Goal: Task Accomplishment & Management: Manage account settings

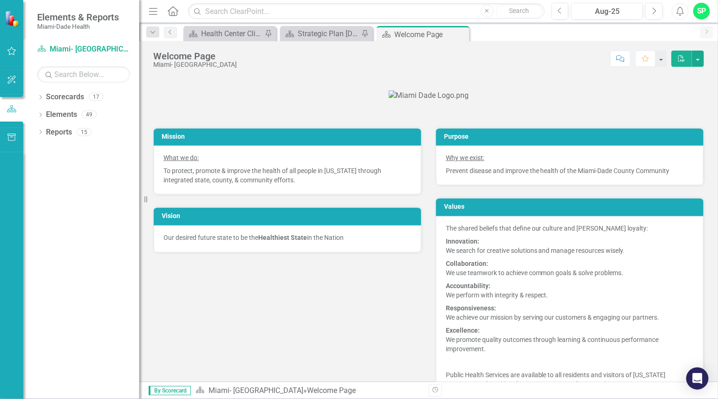
click at [6, 53] on button "button" at bounding box center [11, 52] width 21 height 20
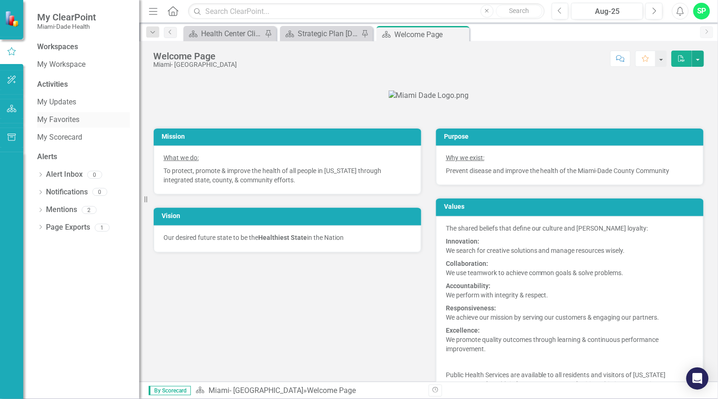
click at [57, 117] on link "My Favorites" at bounding box center [83, 120] width 93 height 11
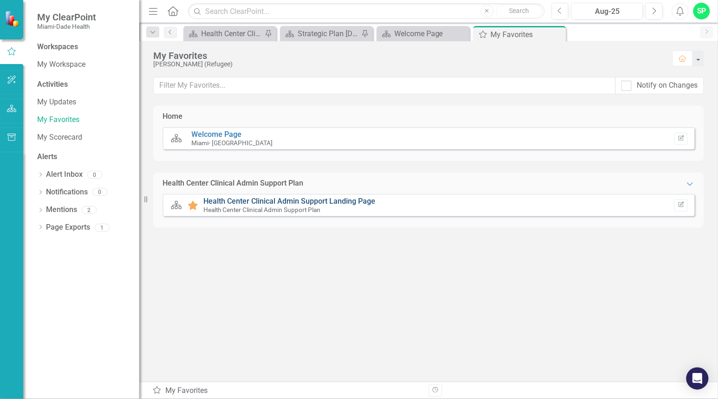
click at [244, 200] on link "Health Center Clinical Admin Support Landing Page" at bounding box center [289, 201] width 172 height 9
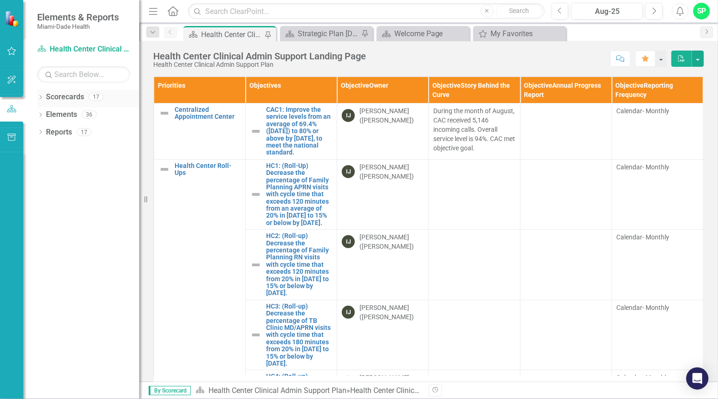
click at [40, 99] on icon "Dropdown" at bounding box center [40, 98] width 7 height 5
click at [33, 115] on icon at bounding box center [32, 114] width 2 height 5
click at [35, 131] on icon "Dropdown" at bounding box center [31, 128] width 7 height 6
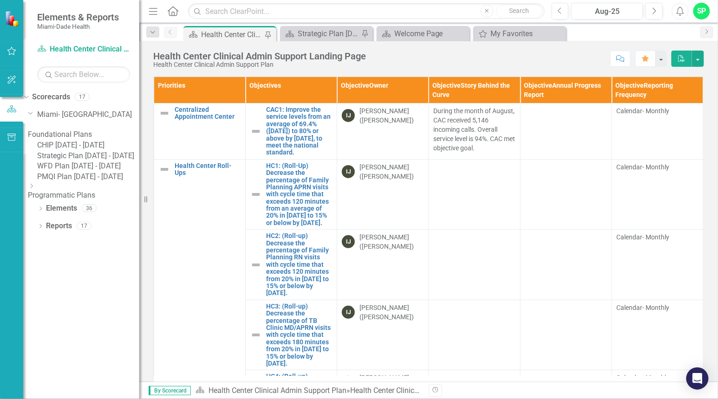
click at [84, 162] on link "Strategic Plan [DATE] - [DATE]" at bounding box center [88, 156] width 102 height 11
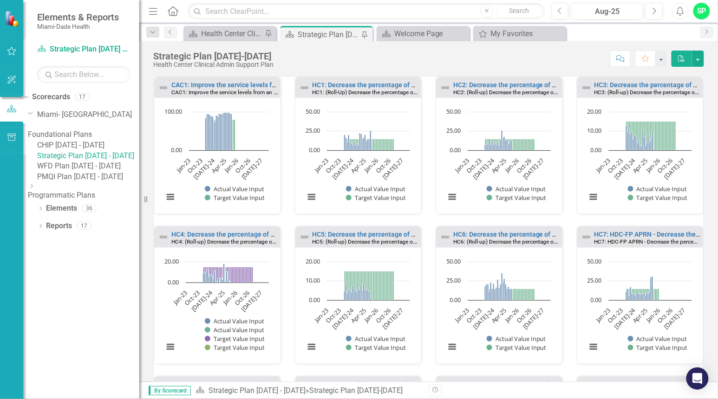
click at [99, 151] on link "CHIP [DATE] - [DATE]" at bounding box center [88, 145] width 102 height 11
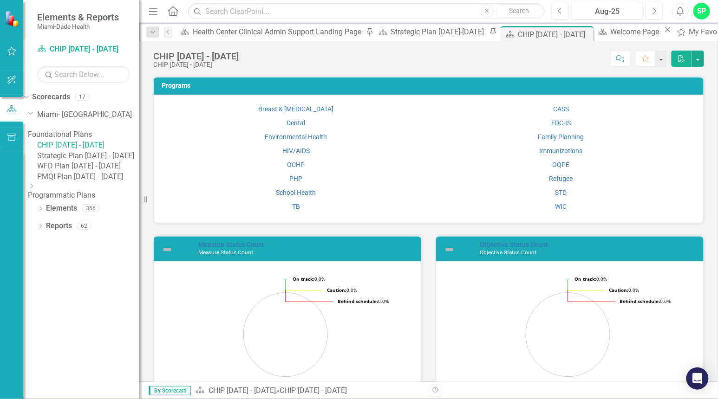
click at [35, 189] on icon "Dropdown" at bounding box center [31, 186] width 7 height 6
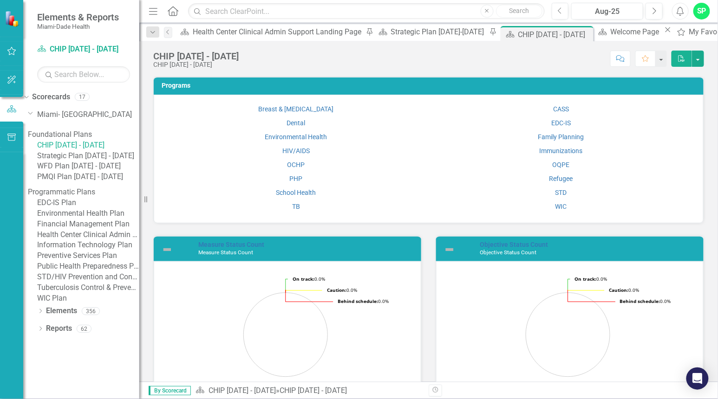
click at [98, 183] on link "PMQI Plan [DATE] - [DATE]" at bounding box center [88, 177] width 102 height 11
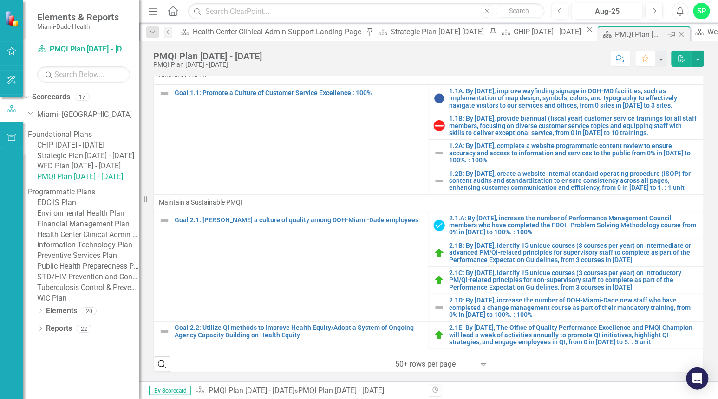
click at [679, 33] on icon at bounding box center [681, 34] width 5 height 5
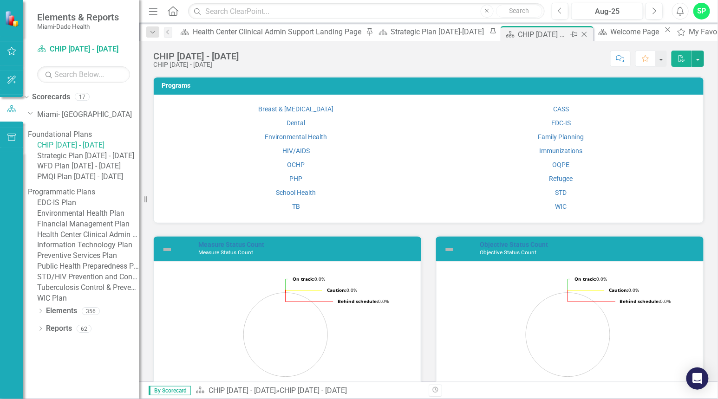
click at [518, 31] on div "CHIP [DATE] - [DATE]" at bounding box center [543, 35] width 50 height 12
click at [580, 33] on icon "Close" at bounding box center [584, 34] width 9 height 7
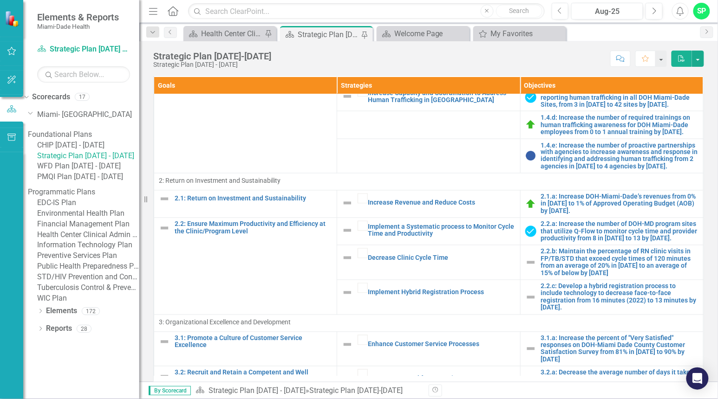
scroll to position [516, 0]
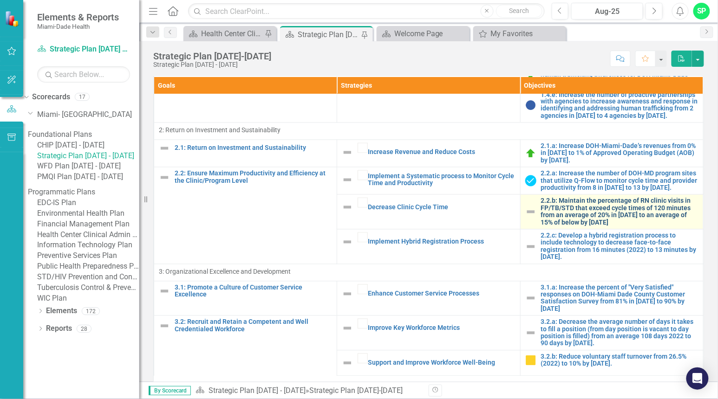
click at [586, 227] on link "2.2.b: Maintain the percentage of RN clinic visits in FP/TB/STD that exceed cyc…" at bounding box center [619, 212] width 157 height 29
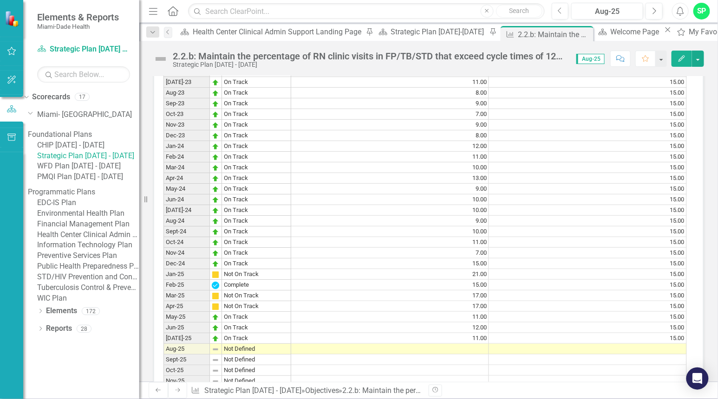
scroll to position [929, 0]
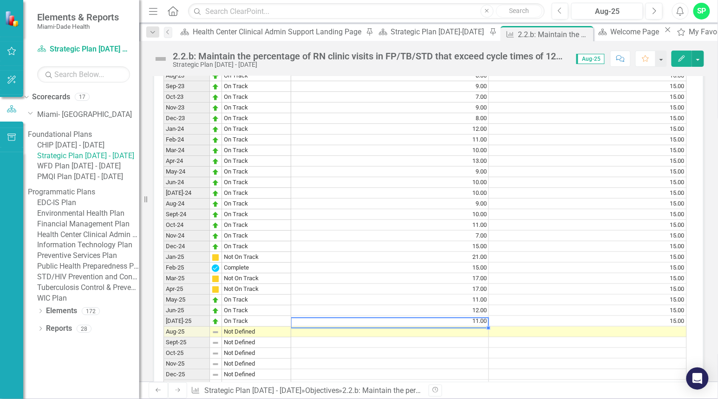
click at [420, 316] on td "11.00" at bounding box center [390, 321] width 198 height 11
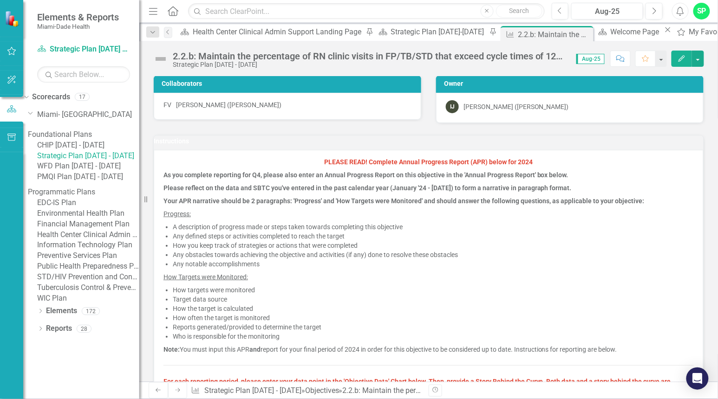
scroll to position [0, 0]
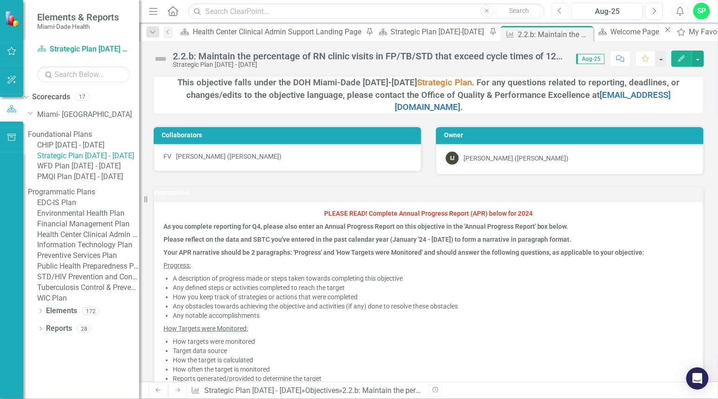
click at [555, 7] on button "Previous" at bounding box center [560, 11] width 17 height 17
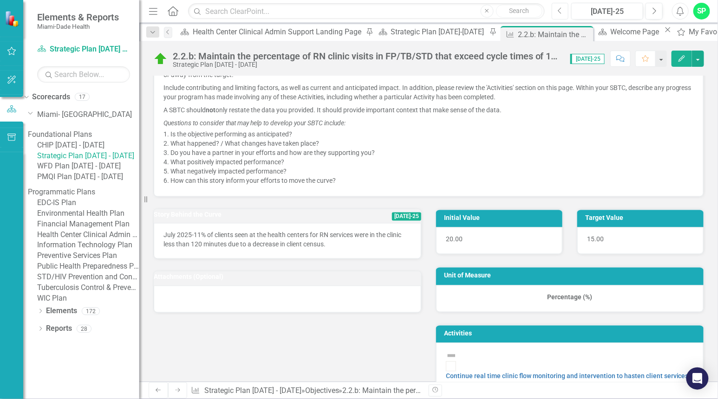
scroll to position [412, 0]
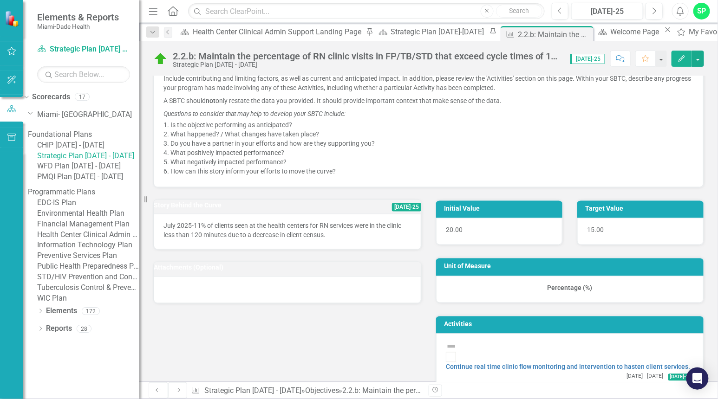
drag, startPoint x: 333, startPoint y: 235, endPoint x: 174, endPoint y: 229, distance: 159.8
click at [175, 229] on p "July 2025-11% of clients seen at the health centers for RN services were in the…" at bounding box center [287, 231] width 248 height 19
drag, startPoint x: 163, startPoint y: 222, endPoint x: 298, endPoint y: 230, distance: 134.9
click at [256, 230] on div "July 2025-11% of clients seen at the health centers for RN services were in the…" at bounding box center [287, 232] width 267 height 36
click at [340, 228] on p "July 2025-11% of clients seen at the health centers for RN services were in the…" at bounding box center [287, 231] width 248 height 19
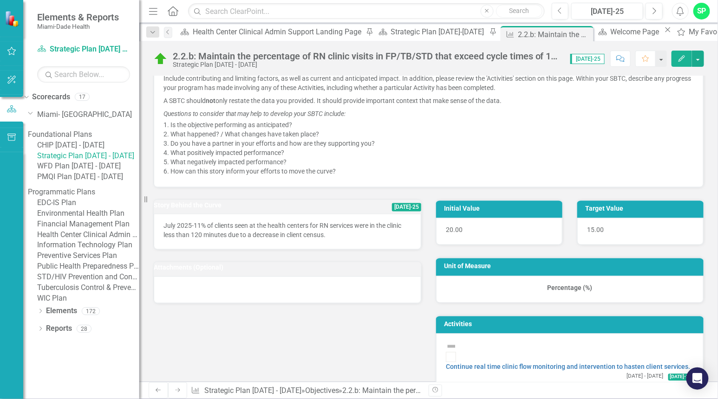
click at [340, 228] on p "July 2025-11% of clients seen at the health centers for RN services were in the…" at bounding box center [287, 231] width 248 height 19
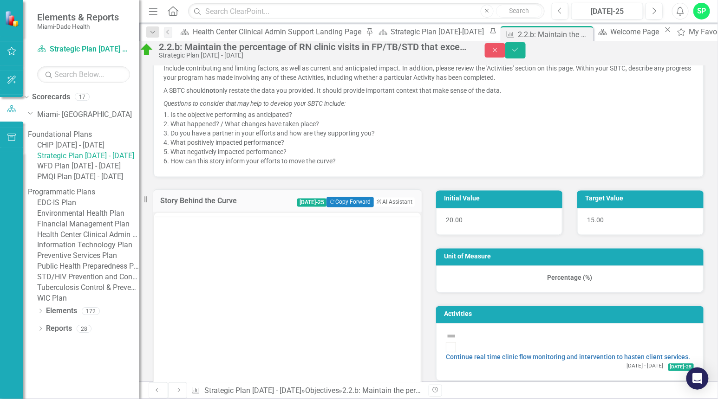
scroll to position [0, 0]
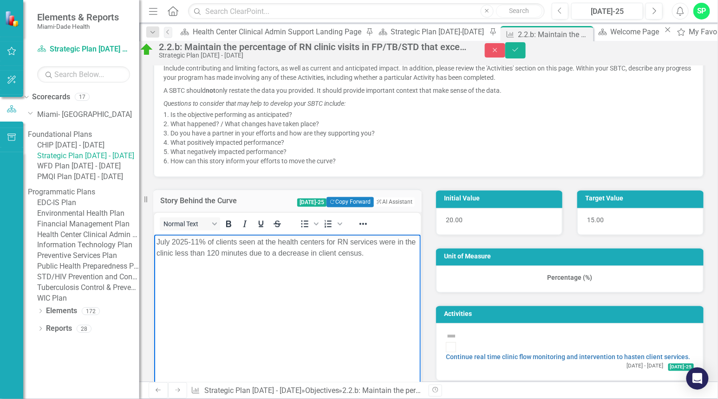
drag, startPoint x: 387, startPoint y: 255, endPoint x: 313, endPoint y: 490, distance: 246.3
click at [154, 241] on html "July 2025-11% of clients seen at the health centers for RN services were in the…" at bounding box center [287, 304] width 267 height 139
copy p "July 2025-11% of clients seen at the health centers for RN services were in the…"
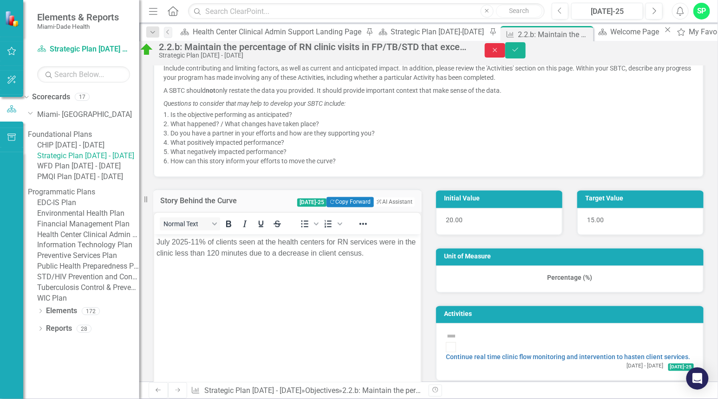
click at [505, 53] on button "Close" at bounding box center [495, 50] width 20 height 14
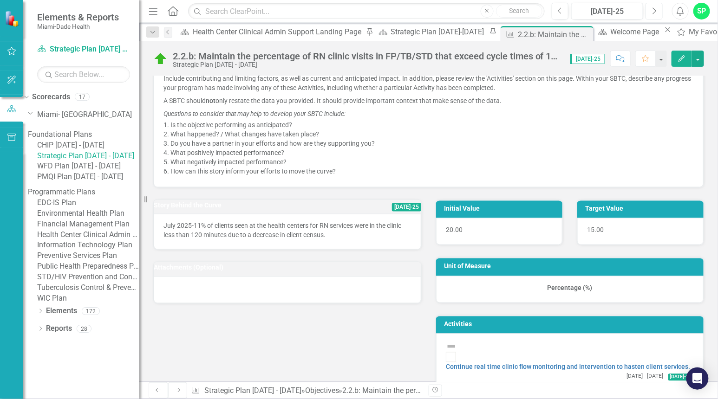
click at [658, 5] on button "Next" at bounding box center [654, 11] width 17 height 17
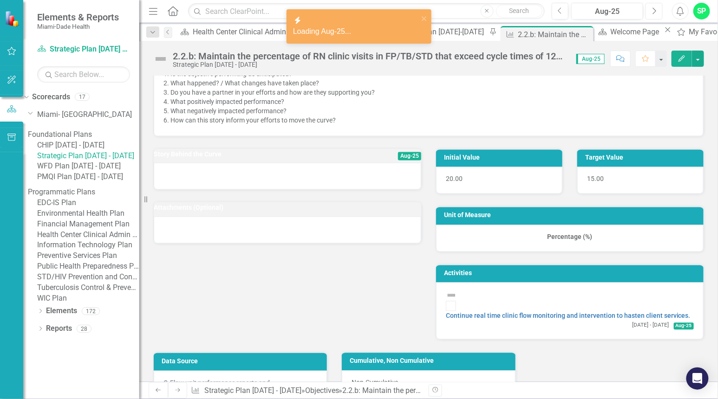
scroll to position [464, 0]
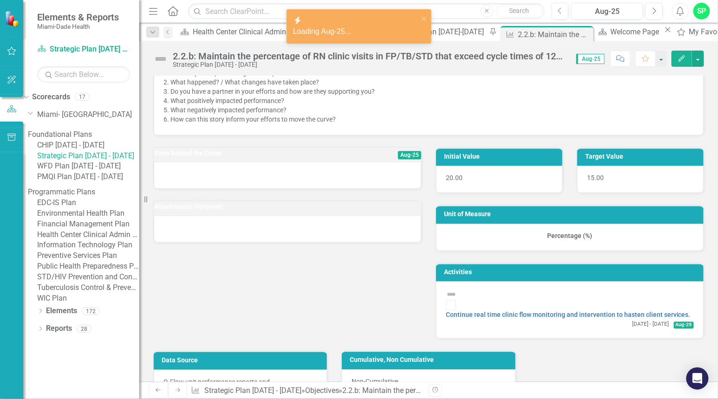
click at [263, 174] on div at bounding box center [287, 175] width 267 height 27
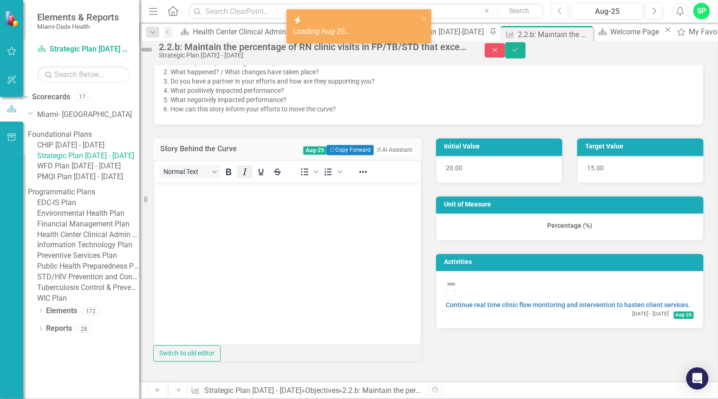
scroll to position [0, 0]
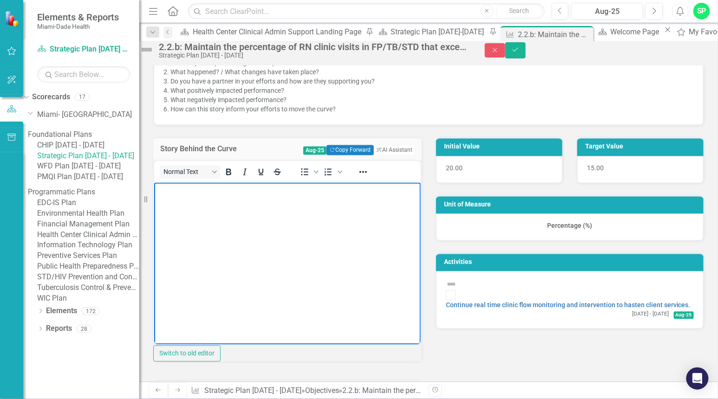
paste body "Rich Text Area. Press ALT-0 for help."
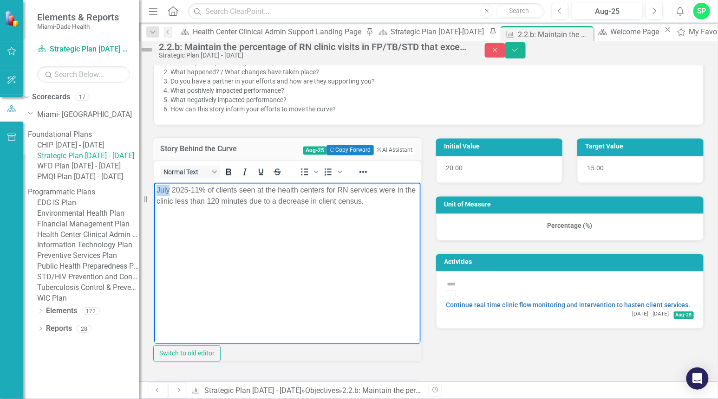
drag, startPoint x: 170, startPoint y: 188, endPoint x: 305, endPoint y: 385, distance: 238.8
click at [154, 189] on html "July 2025-11% of clients seen at the health centers for RN services were in the…" at bounding box center [287, 252] width 267 height 139
click at [202, 191] on p "August 2025-11% of clients seen at the health centers for RN services were in t…" at bounding box center [287, 196] width 262 height 22
click at [205, 207] on p "August 2025-15% of clients seen at the health centers for RN services were in t…" at bounding box center [287, 196] width 262 height 22
click at [203, 192] on p "August 2025-15% of clients seen at the health centers for RN services were in t…" at bounding box center [287, 196] width 262 height 22
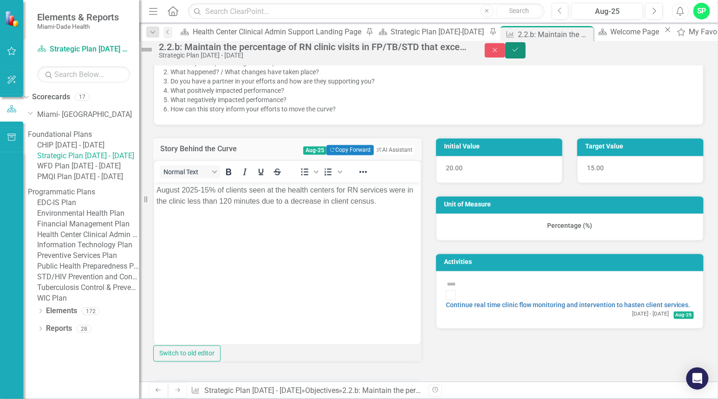
click at [520, 53] on icon "Save" at bounding box center [515, 49] width 8 height 7
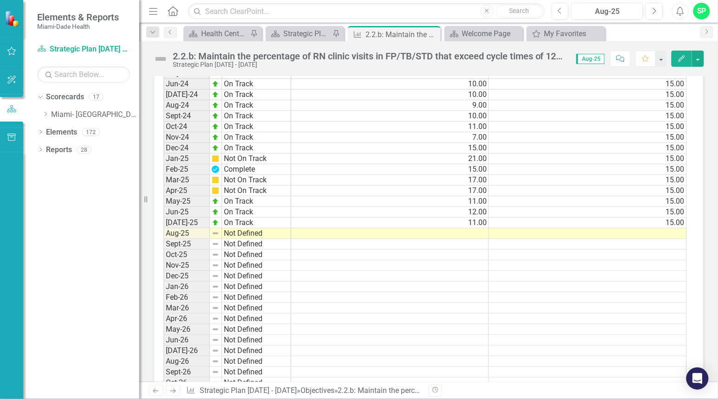
scroll to position [1032, 0]
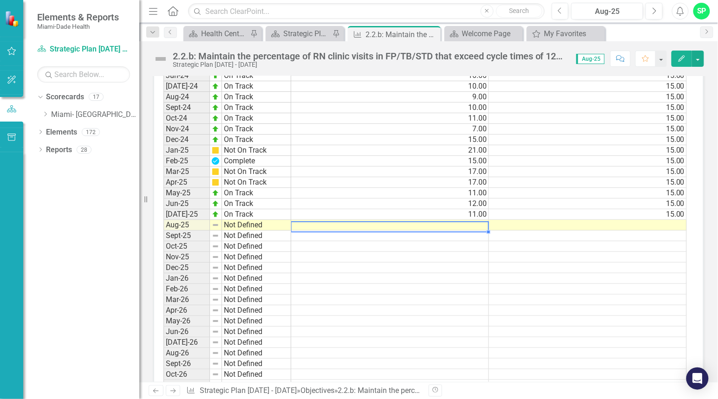
click at [437, 220] on td at bounding box center [390, 225] width 198 height 11
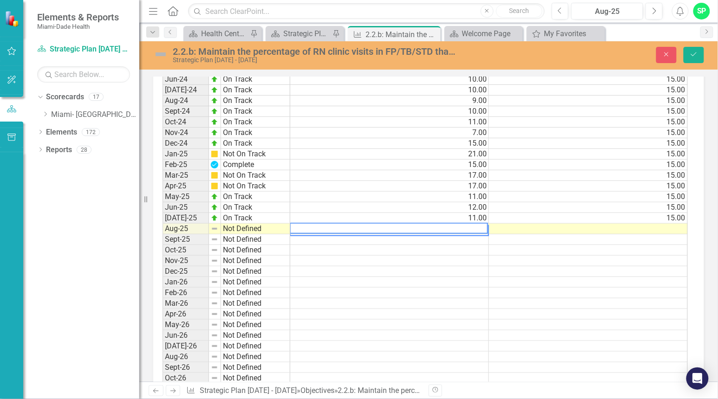
scroll to position [1035, 0]
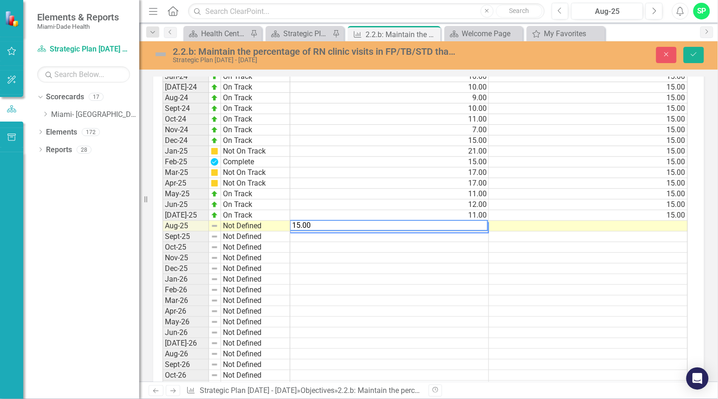
type textarea "15.00"
click at [570, 253] on td at bounding box center [588, 258] width 199 height 11
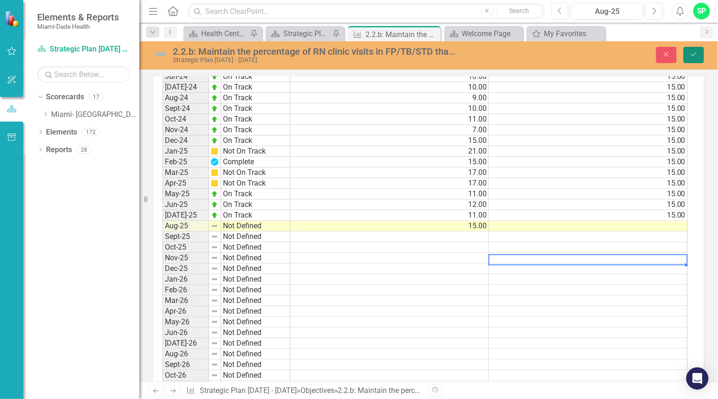
click at [702, 47] on button "Save" at bounding box center [694, 55] width 20 height 16
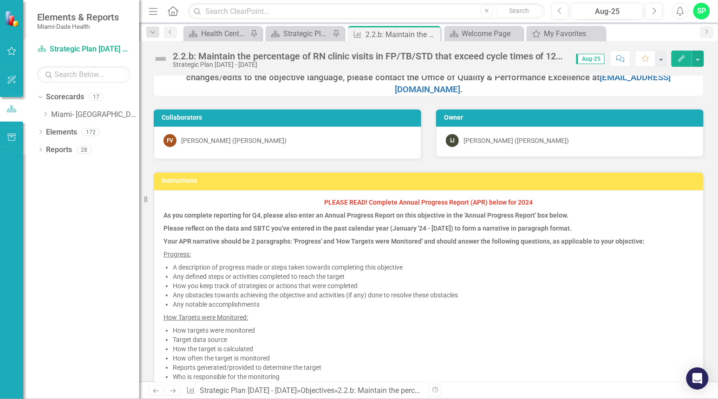
scroll to position [0, 0]
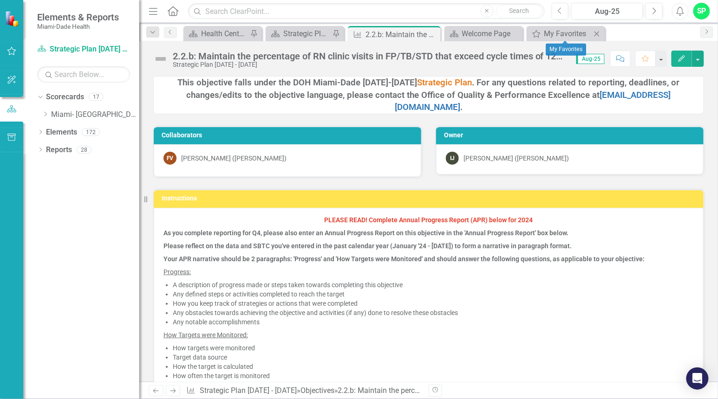
click at [595, 33] on icon "Close" at bounding box center [596, 33] width 9 height 7
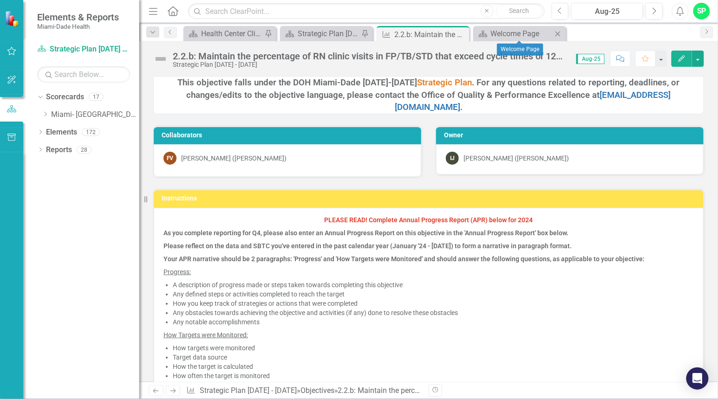
click at [558, 33] on icon at bounding box center [557, 33] width 5 height 5
click at [462, 33] on icon "Close" at bounding box center [460, 34] width 9 height 7
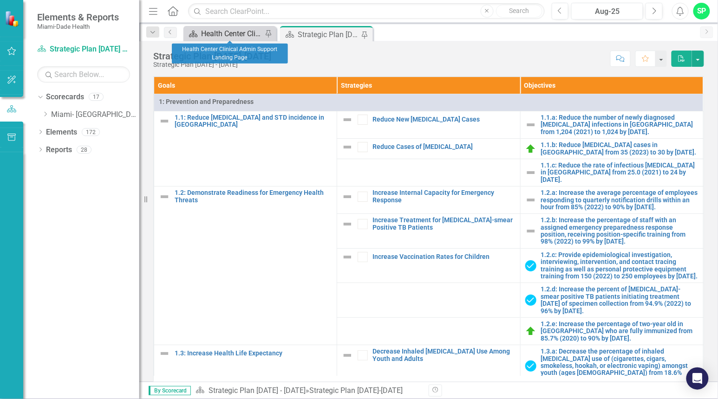
click at [231, 32] on div "Health Center Clinical Admin Support Landing Page" at bounding box center [231, 34] width 61 height 12
